Goal: Task Accomplishment & Management: Use online tool/utility

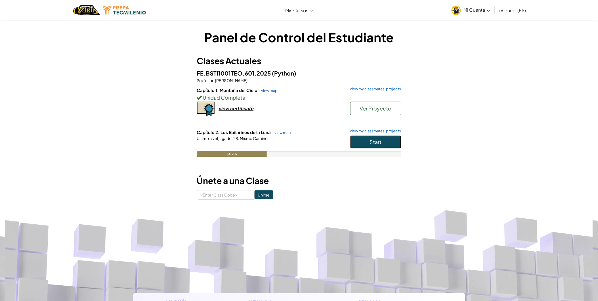
click at [367, 140] on button "Start" at bounding box center [375, 141] width 51 height 13
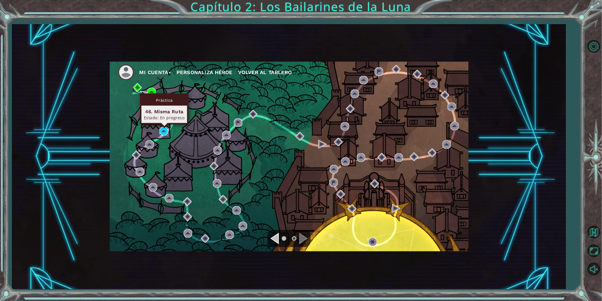
click at [165, 130] on img at bounding box center [164, 131] width 9 height 9
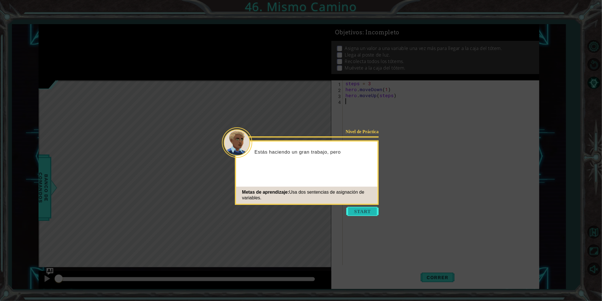
click at [354, 214] on button "Start" at bounding box center [363, 210] width 32 height 9
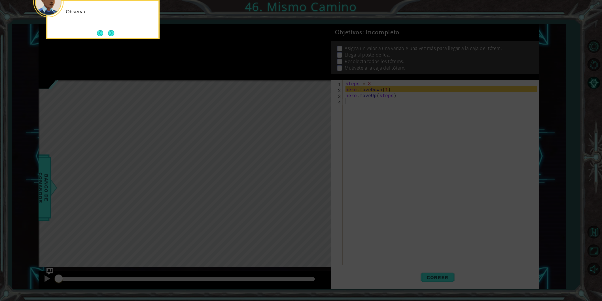
click at [418, 94] on icon at bounding box center [301, 44] width 602 height 511
click at [393, 112] on icon at bounding box center [301, 44] width 602 height 511
drag, startPoint x: 415, startPoint y: 112, endPoint x: 517, endPoint y: 144, distance: 106.7
click at [423, 115] on icon at bounding box center [301, 44] width 602 height 511
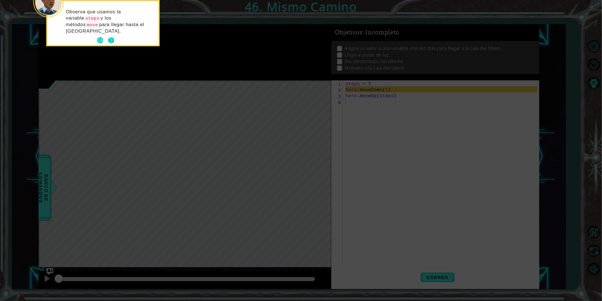
click at [110, 37] on button "Next" at bounding box center [111, 40] width 6 height 6
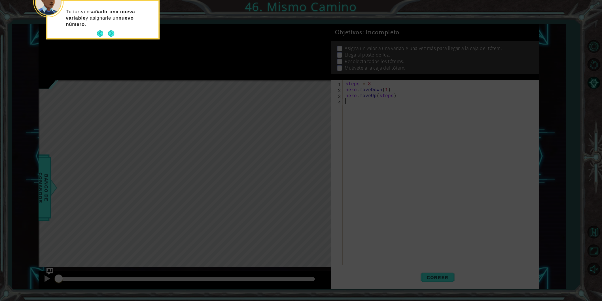
click at [110, 33] on button "Next" at bounding box center [111, 33] width 6 height 6
click at [109, 32] on button "Next" at bounding box center [111, 34] width 6 height 6
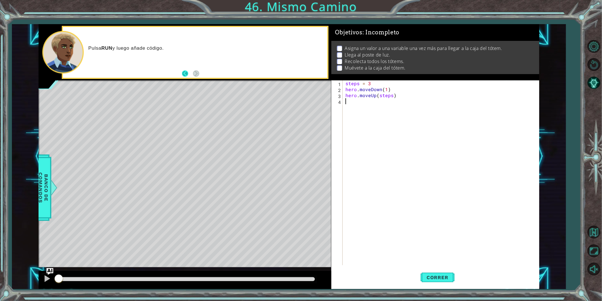
click at [192, 76] on button "Back" at bounding box center [187, 73] width 11 height 6
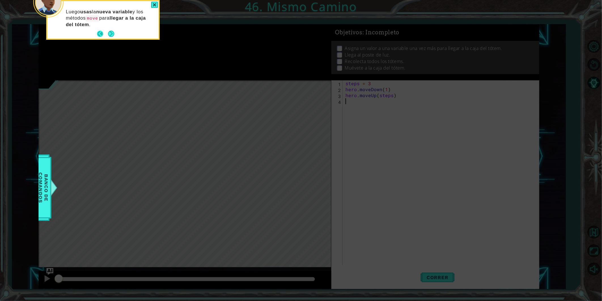
click at [100, 33] on button "Back" at bounding box center [102, 34] width 11 height 6
click at [100, 33] on button "Back" at bounding box center [102, 33] width 11 height 6
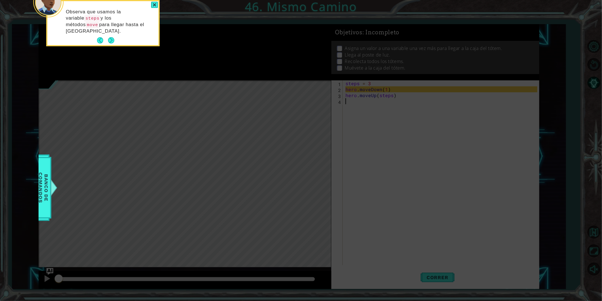
click at [100, 37] on button "Back" at bounding box center [102, 40] width 11 height 6
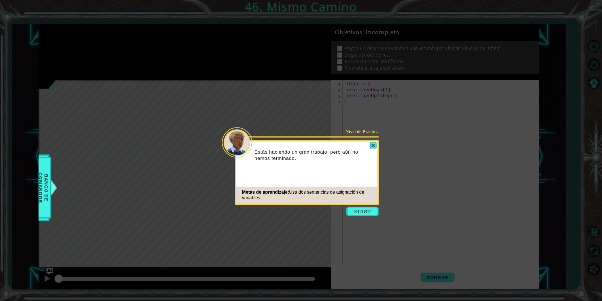
click at [100, 33] on icon at bounding box center [301, 150] width 602 height 301
click at [362, 211] on button "Start" at bounding box center [363, 210] width 32 height 9
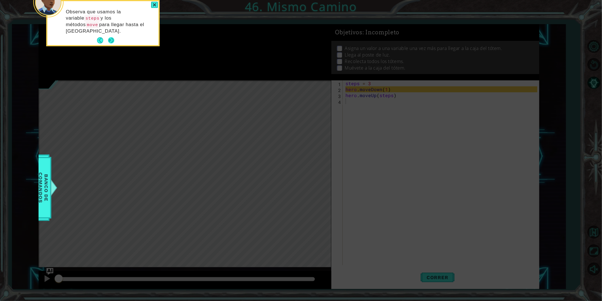
click at [112, 37] on button "Next" at bounding box center [111, 40] width 7 height 7
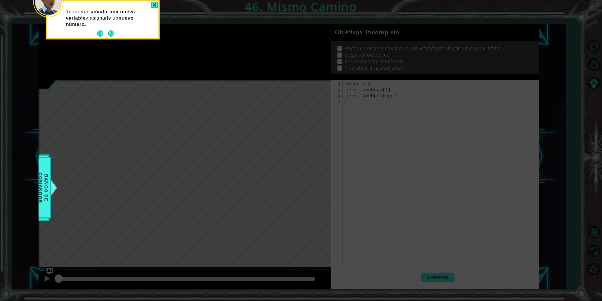
click at [112, 30] on button "Next" at bounding box center [111, 33] width 8 height 8
click at [112, 31] on button "Next" at bounding box center [111, 34] width 6 height 6
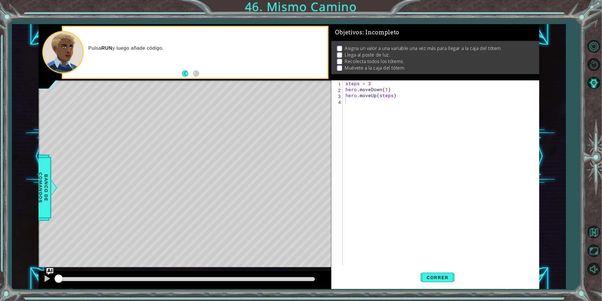
click at [112, 30] on div "Pulsa RUN y luego añade código." at bounding box center [195, 52] width 264 height 51
click at [454, 274] on button "Correr" at bounding box center [438, 277] width 34 height 21
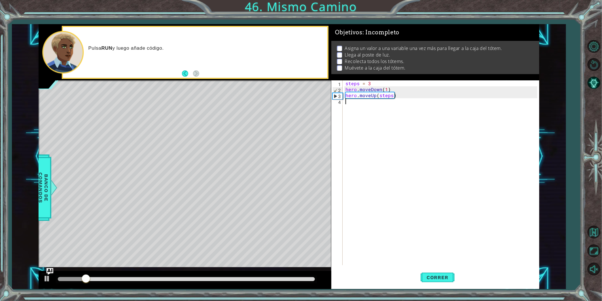
click at [365, 107] on div "steps = 3 hero . moveDown ( 1 ) hero . moveUp ( steps )" at bounding box center [443, 178] width 196 height 197
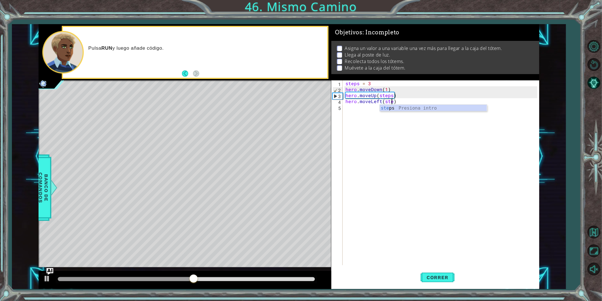
scroll to position [0, 3]
click at [441, 274] on span "Correr" at bounding box center [437, 277] width 33 height 6
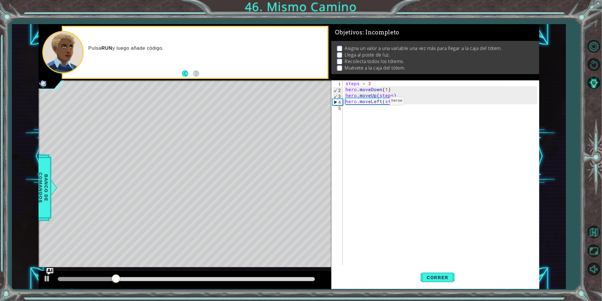
click at [380, 102] on div "steps = 3 hero . moveDown ( 1 ) hero . moveUp ( steps ) hero . moveLeft ( steps…" at bounding box center [443, 178] width 196 height 197
type textarea "hero.moveRight(1)(steps)"
click at [394, 106] on div "steps = 3 hero . moveDown ( 1 ) hero . moveUp ( steps ) hero . moveRight ( 1 ) …" at bounding box center [443, 178] width 196 height 197
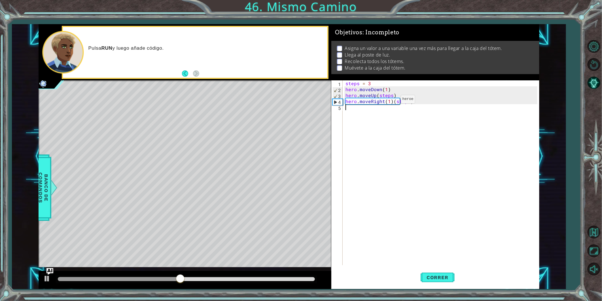
click at [391, 100] on div "steps = 3 hero . moveDown ( 1 ) hero . moveUp ( steps ) hero . moveRight ( 1 ) …" at bounding box center [443, 178] width 196 height 197
type textarea "hero.moveRight(steps)"
click at [460, 233] on div "steps = 3 hero . moveDown ( 1 ) hero . moveUp ( steps ) hero . moveRight ( step…" at bounding box center [443, 178] width 196 height 197
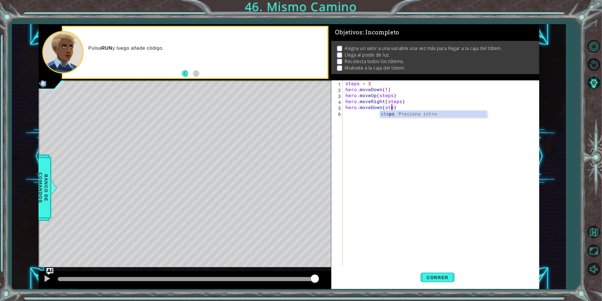
scroll to position [0, 3]
type textarea "hero.moveDown(steps)"
click at [370, 112] on div "steps = 3 hero . moveDown ( 1 ) hero . moveUp ( steps ) hero . moveRight ( step…" at bounding box center [443, 178] width 196 height 197
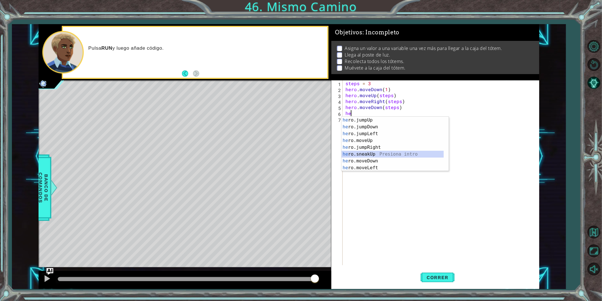
scroll to position [20, 0]
type textarea "hero.moveRight(1)"
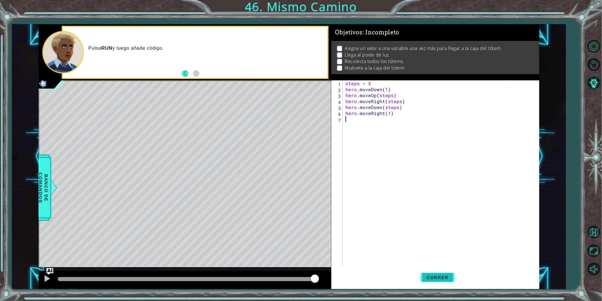
click at [429, 273] on button "Correr" at bounding box center [438, 277] width 34 height 21
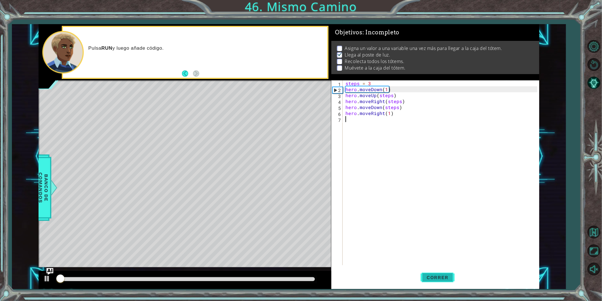
scroll to position [1, 0]
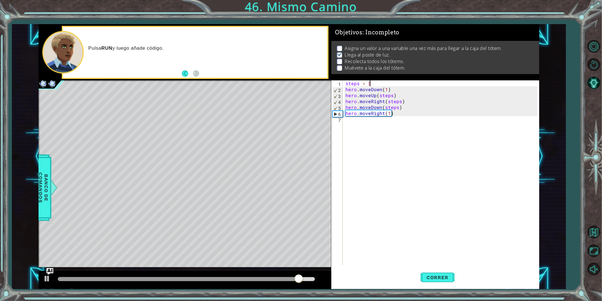
click at [395, 85] on div "steps = 3 hero . moveDown ( 1 ) hero . moveUp ( steps ) hero . moveRight ( step…" at bounding box center [443, 178] width 196 height 197
type textarea "steps = 7"
click at [443, 275] on span "Correr" at bounding box center [437, 277] width 33 height 6
click at [396, 117] on div "steps = 7 hero . moveDown ( 1 ) hero . moveUp ( steps ) hero . moveRight ( step…" at bounding box center [443, 178] width 196 height 197
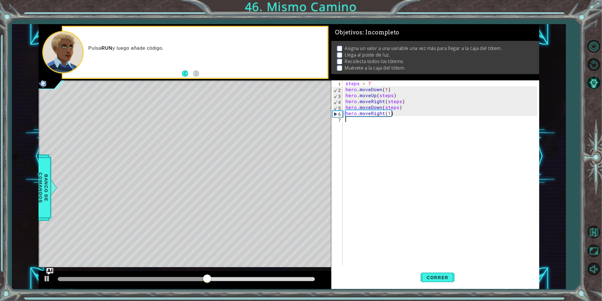
scroll to position [0, 0]
click at [404, 114] on div "steps = 7 hero . moveDown ( 1 ) hero . moveUp ( steps ) hero . moveRight ( step…" at bounding box center [443, 178] width 196 height 197
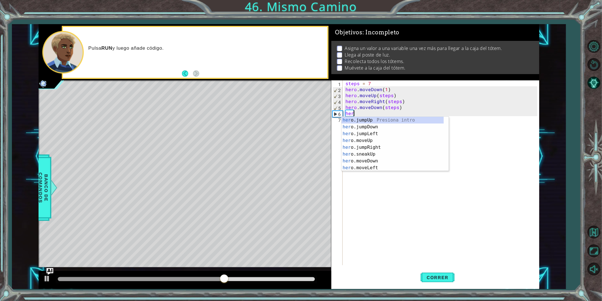
type textarea "h"
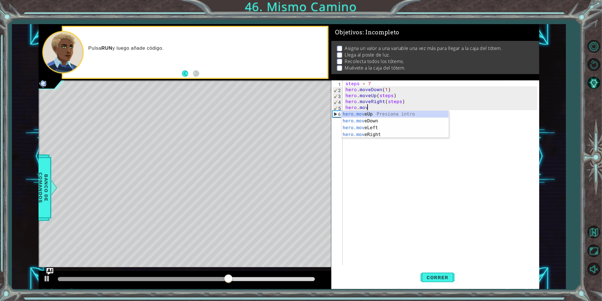
type textarea "h"
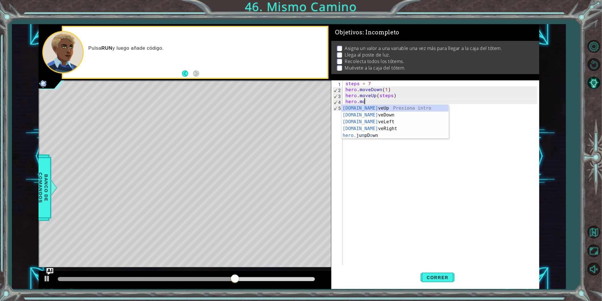
type textarea "h"
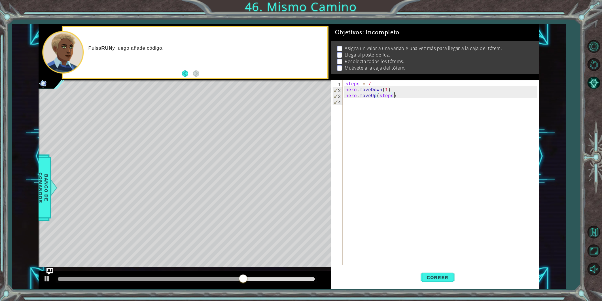
click at [400, 87] on div "steps = 7 hero . moveDown ( 1 ) hero . moveUp ( steps )" at bounding box center [443, 178] width 196 height 197
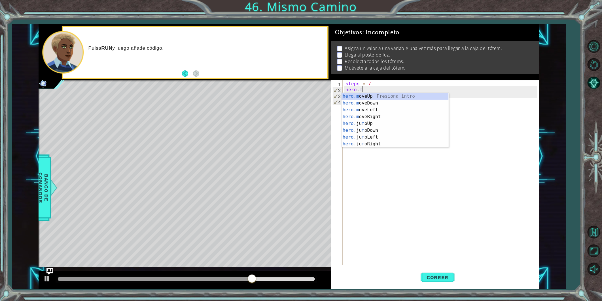
type textarea "h"
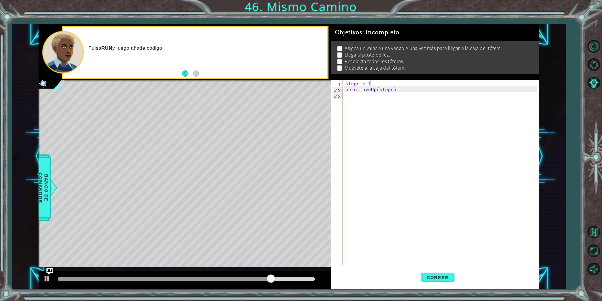
scroll to position [0, 1]
type textarea "steps = 10"
click at [442, 271] on button "Correr" at bounding box center [438, 277] width 34 height 21
click at [46, 281] on div at bounding box center [46, 278] width 7 height 7
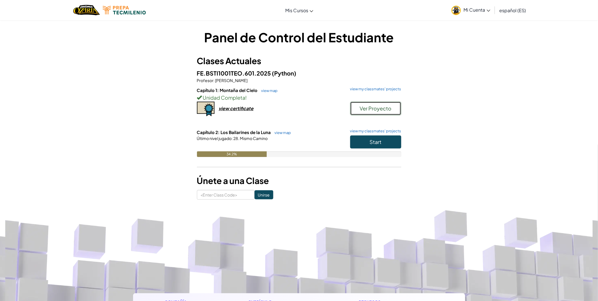
click at [399, 108] on button "Ver Proyecto" at bounding box center [375, 109] width 51 height 14
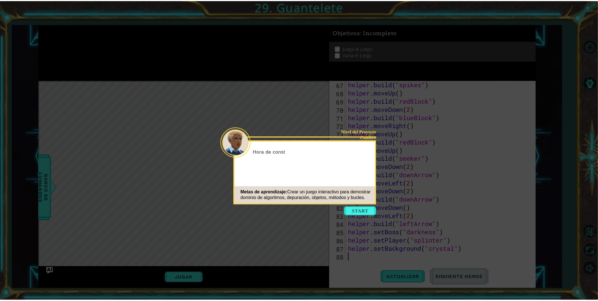
scroll to position [551, 0]
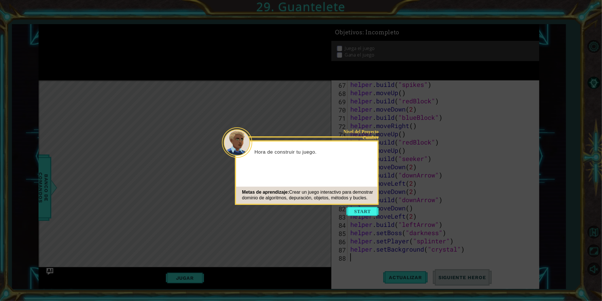
click at [368, 200] on div "Metas de aprendizaje: Crear un juego interactivo para demostrar dominio de algo…" at bounding box center [307, 194] width 142 height 17
click at [372, 206] on icon at bounding box center [301, 150] width 602 height 301
click at [364, 212] on button "Start" at bounding box center [363, 210] width 32 height 9
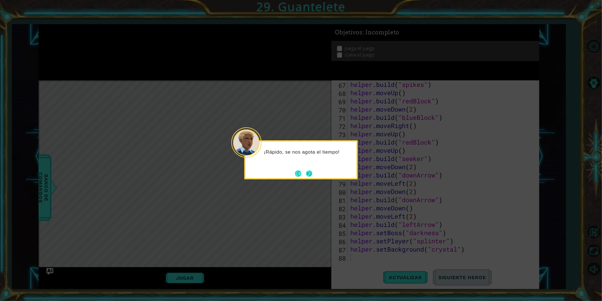
click at [308, 172] on button "Next" at bounding box center [309, 173] width 6 height 6
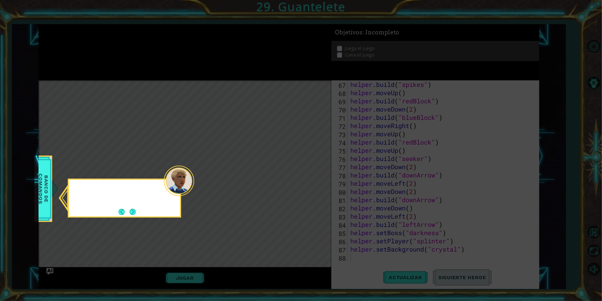
click at [308, 172] on icon at bounding box center [301, 150] width 602 height 301
click at [133, 208] on button "Next" at bounding box center [132, 211] width 7 height 7
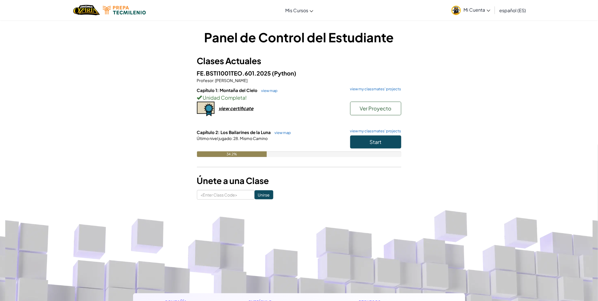
click at [478, 10] on span "Mi Cuenta" at bounding box center [476, 10] width 27 height 6
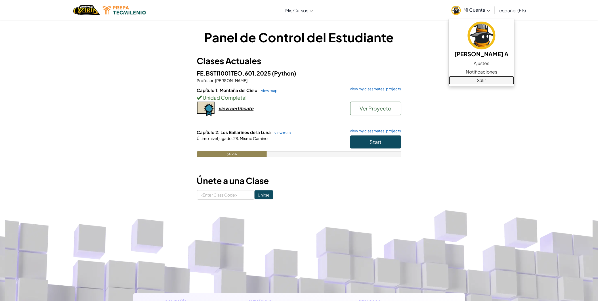
click at [483, 82] on link "Salir" at bounding box center [481, 80] width 65 height 9
